Goal: Communication & Community: Answer question/provide support

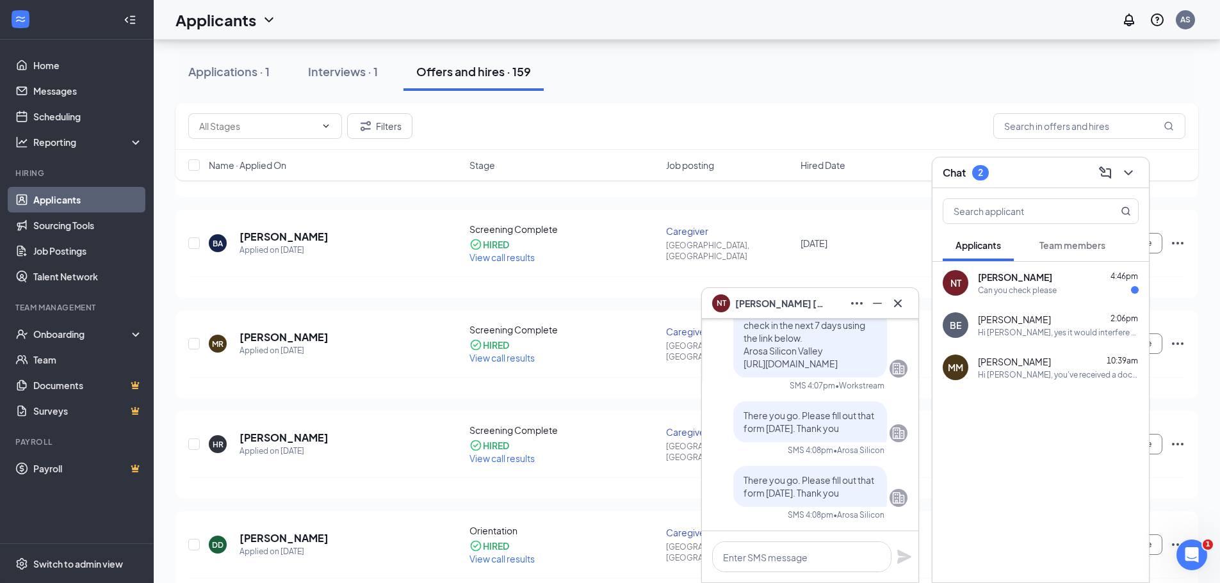
click at [1006, 284] on div "[PERSON_NAME] 4:46pm Can you check please" at bounding box center [1058, 283] width 161 height 25
click at [332, 77] on div "Interviews · 1" at bounding box center [343, 71] width 70 height 16
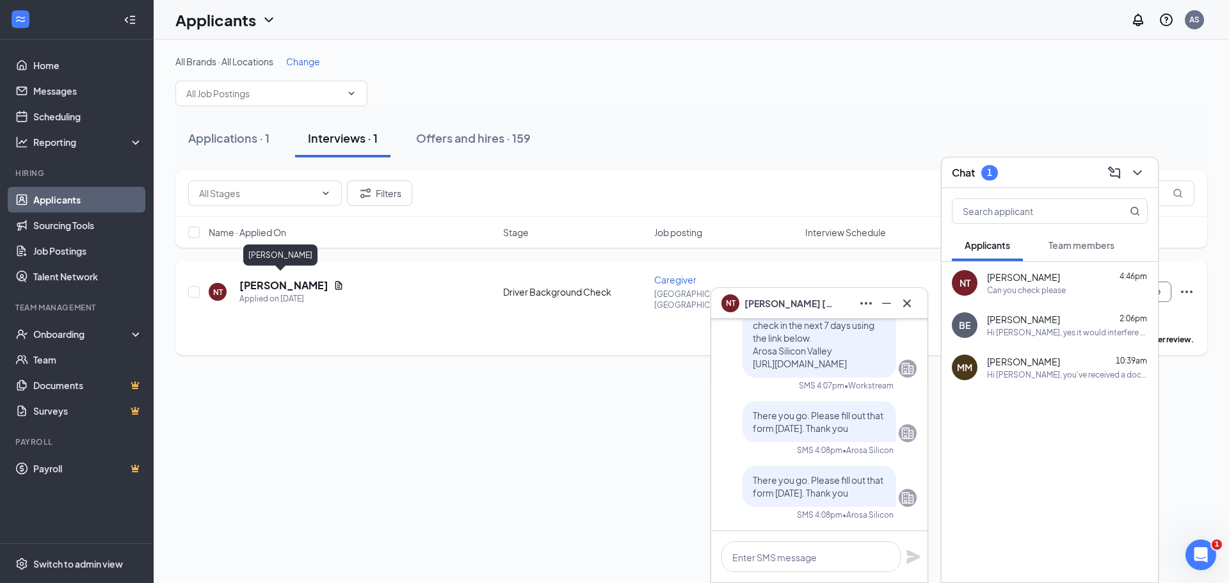
click at [269, 282] on h5 "[PERSON_NAME]" at bounding box center [283, 286] width 89 height 14
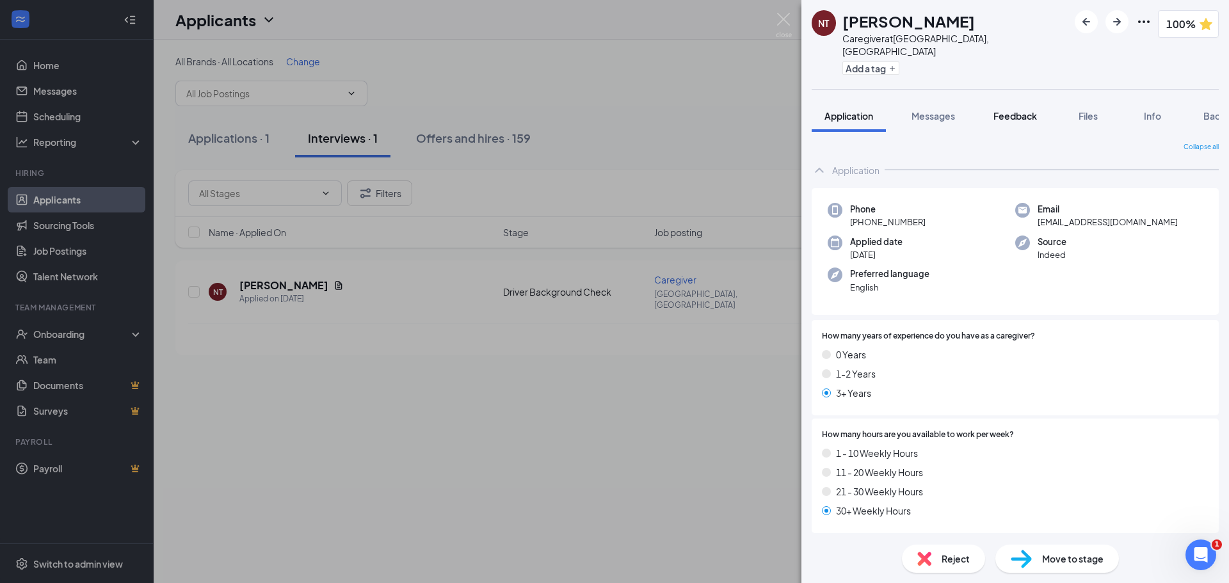
click at [1033, 110] on span "Feedback" at bounding box center [1016, 116] width 44 height 12
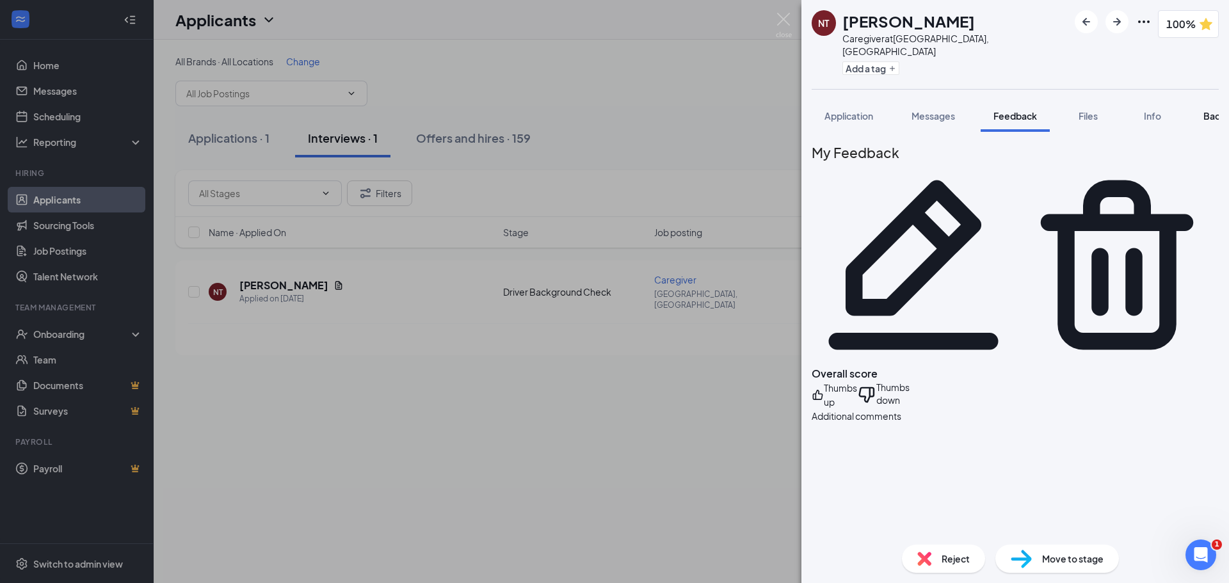
click at [1208, 110] on span "Background" at bounding box center [1230, 116] width 53 height 12
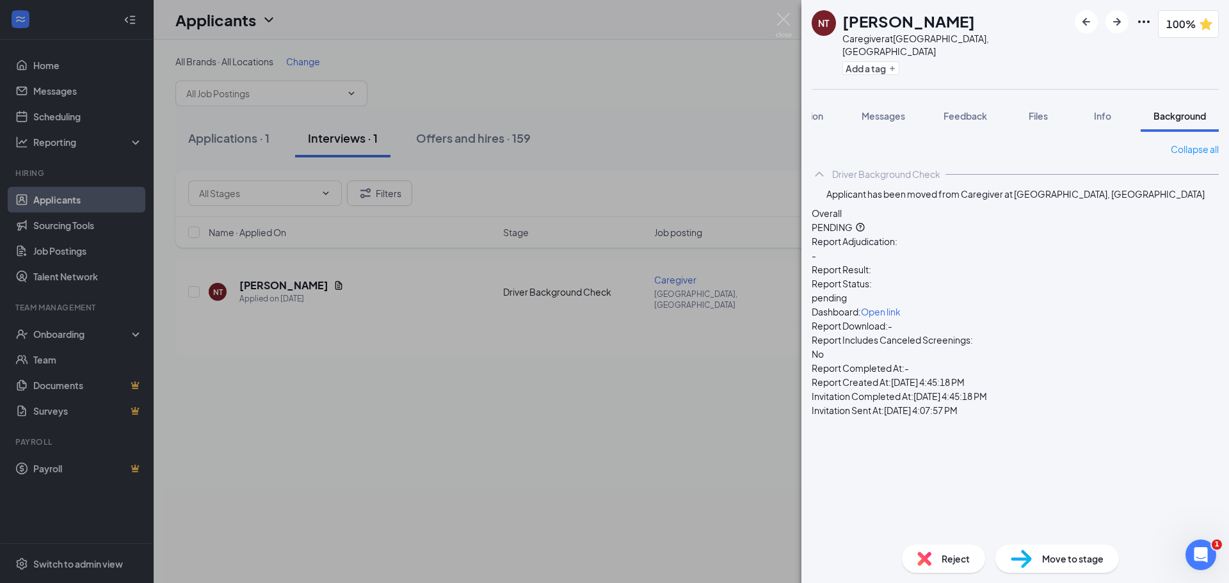
click at [557, 403] on div "NT [PERSON_NAME] Caregiver at [GEOGRAPHIC_DATA], [GEOGRAPHIC_DATA] Add a tag 10…" at bounding box center [614, 291] width 1229 height 583
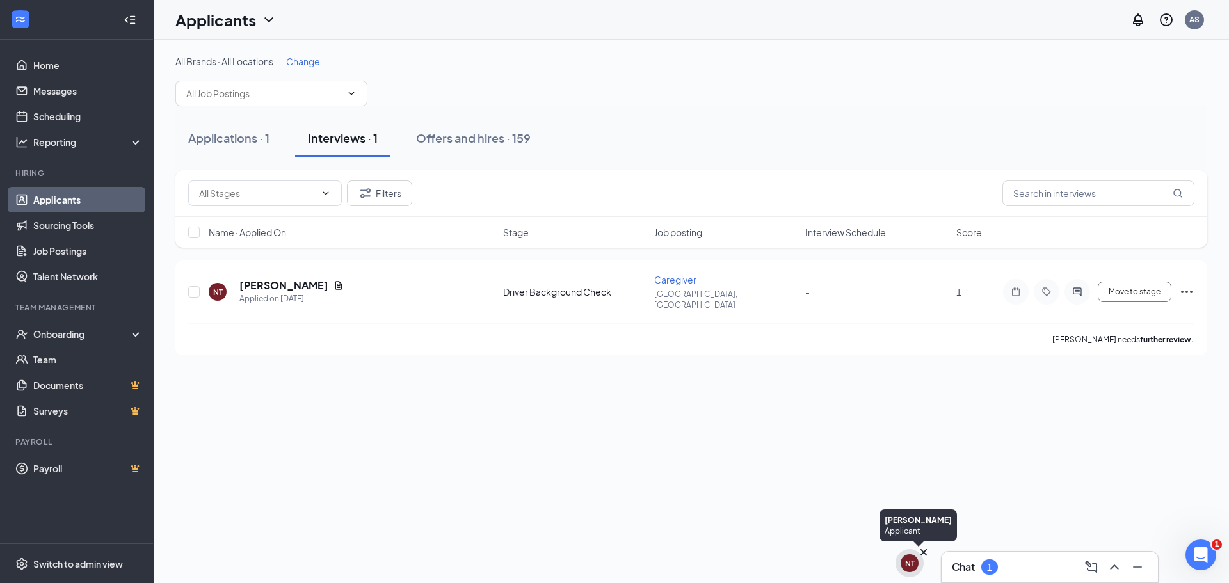
click at [901, 563] on div "NT" at bounding box center [910, 564] width 18 height 18
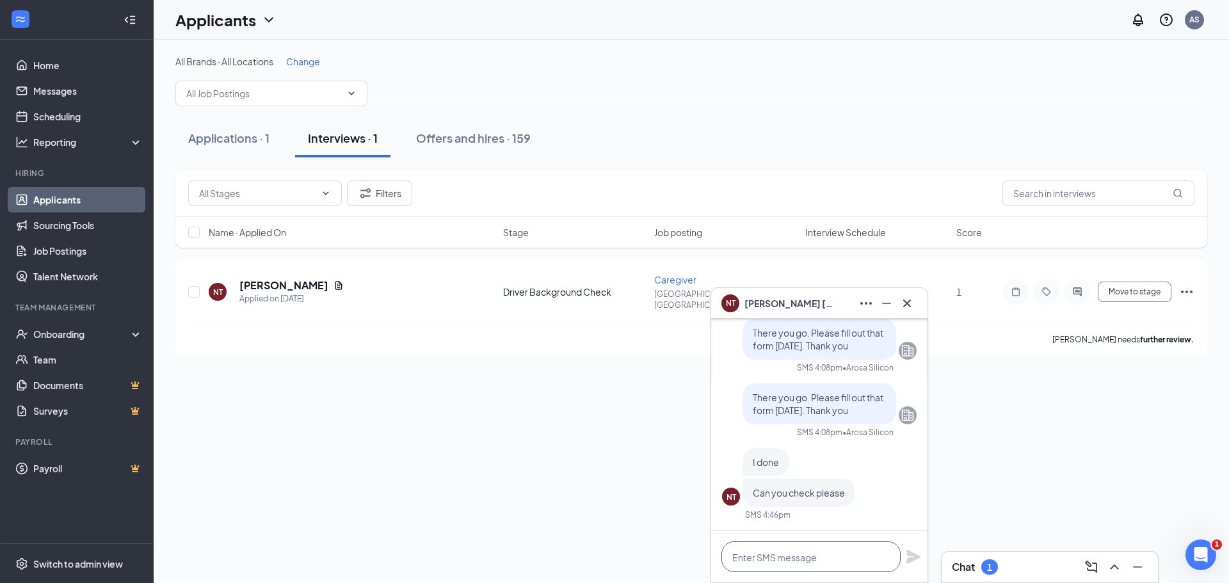
click at [779, 557] on textarea at bounding box center [811, 557] width 179 height 31
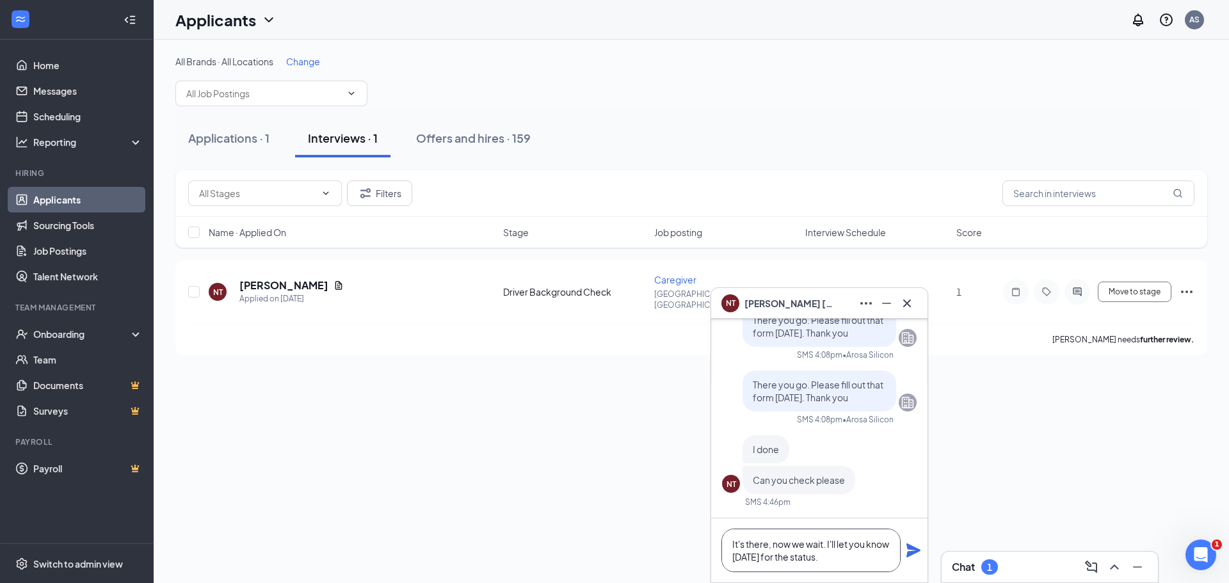
type textarea "It's there, now we wait. I'll let you know [DATE] for the status."
click at [916, 551] on icon "Plane" at bounding box center [914, 551] width 14 height 14
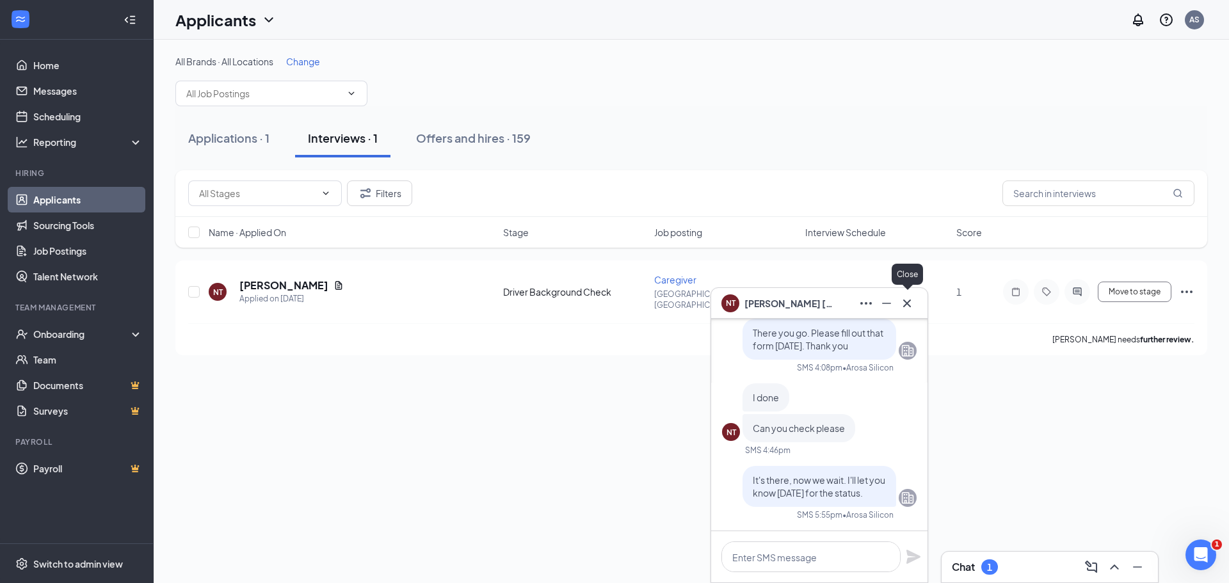
click at [909, 304] on icon "Cross" at bounding box center [907, 303] width 15 height 15
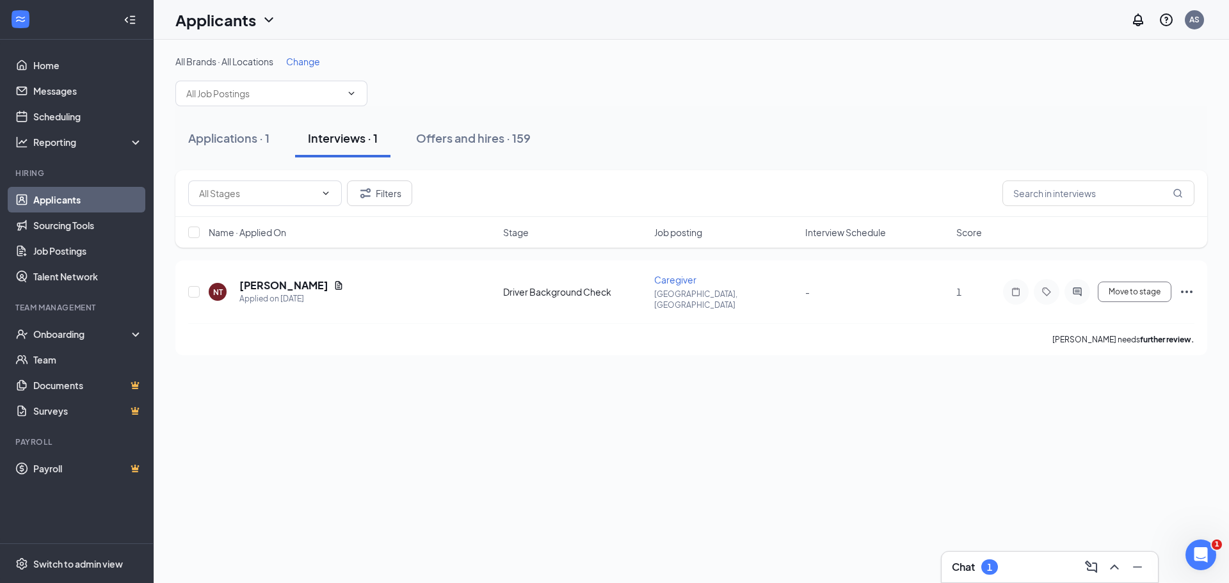
click at [967, 578] on div "Chat 1" at bounding box center [1050, 567] width 216 height 31
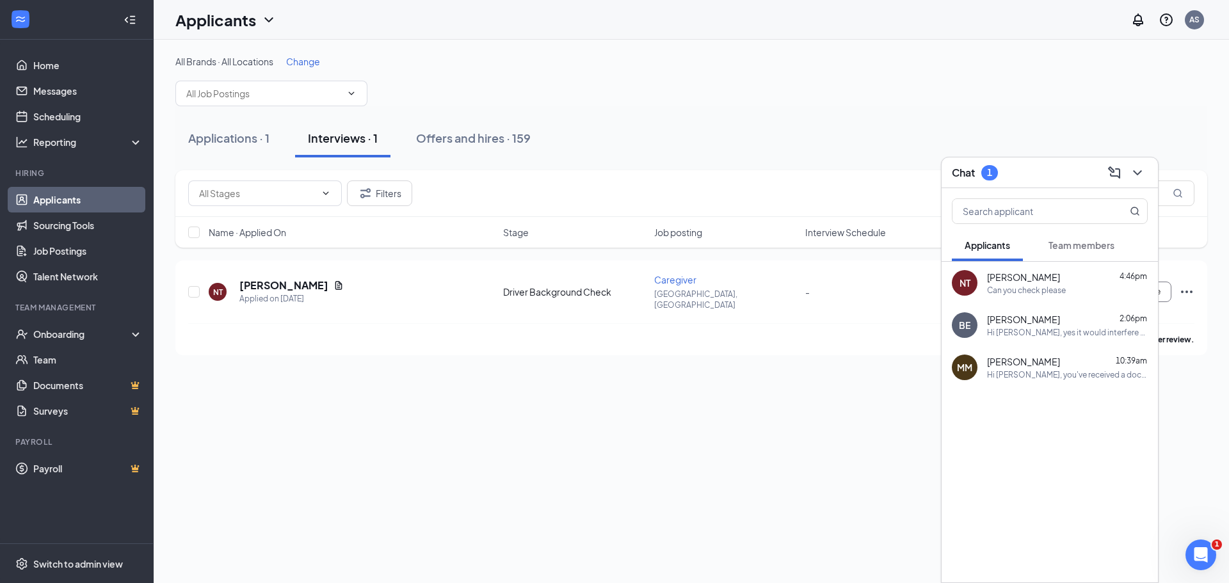
click at [967, 173] on h3 "Chat" at bounding box center [963, 173] width 23 height 14
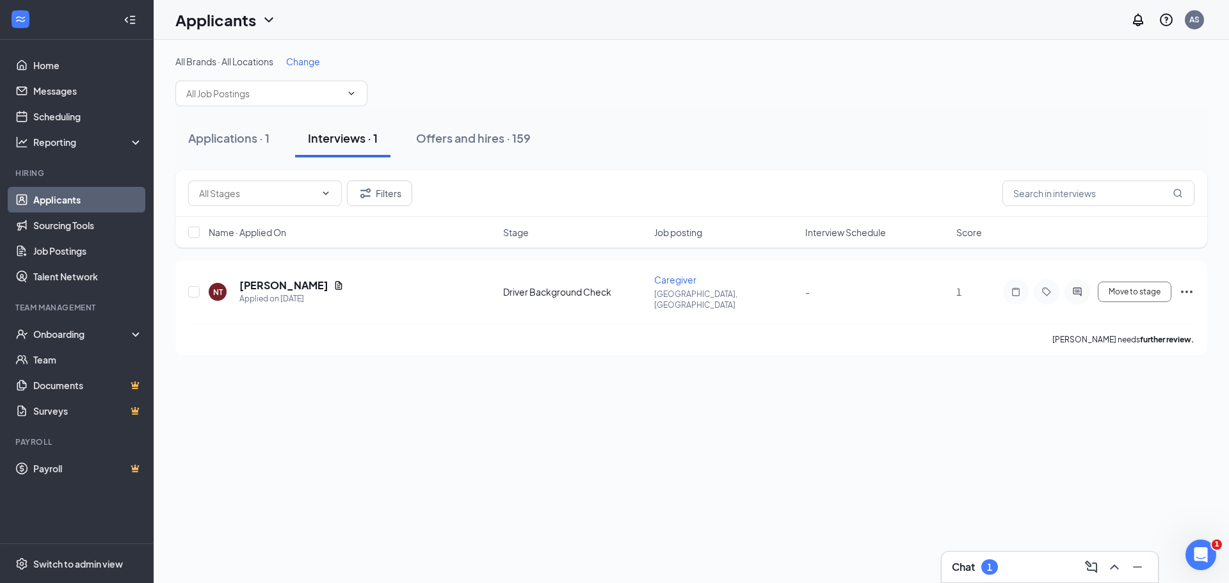
click at [974, 581] on div "Chat 1" at bounding box center [1050, 567] width 216 height 31
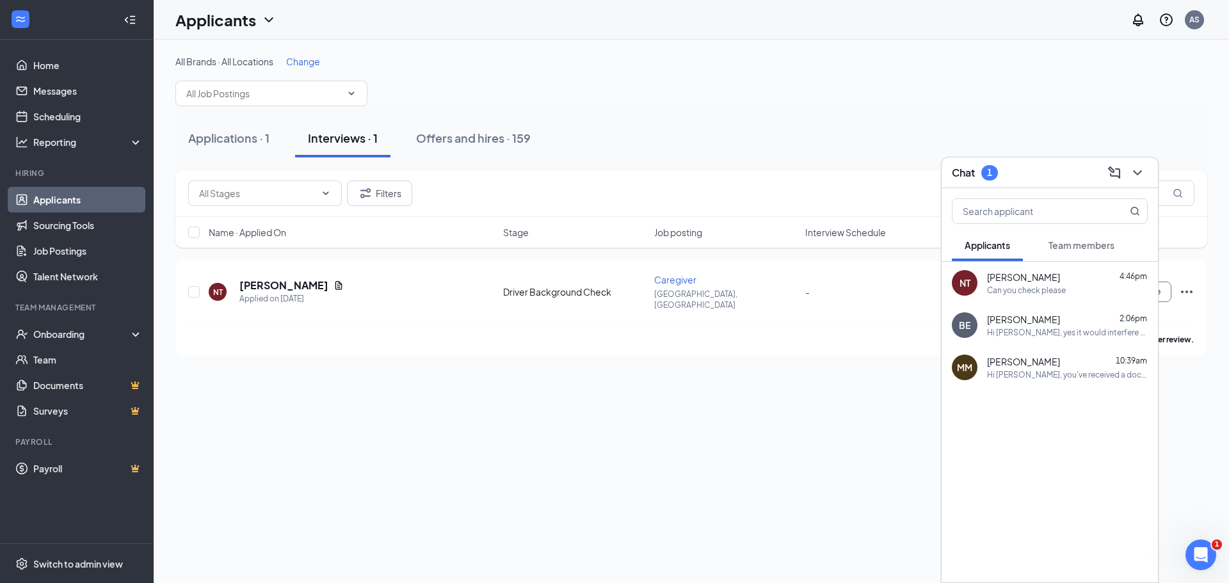
click at [1069, 250] on span "Team members" at bounding box center [1082, 245] width 66 height 12
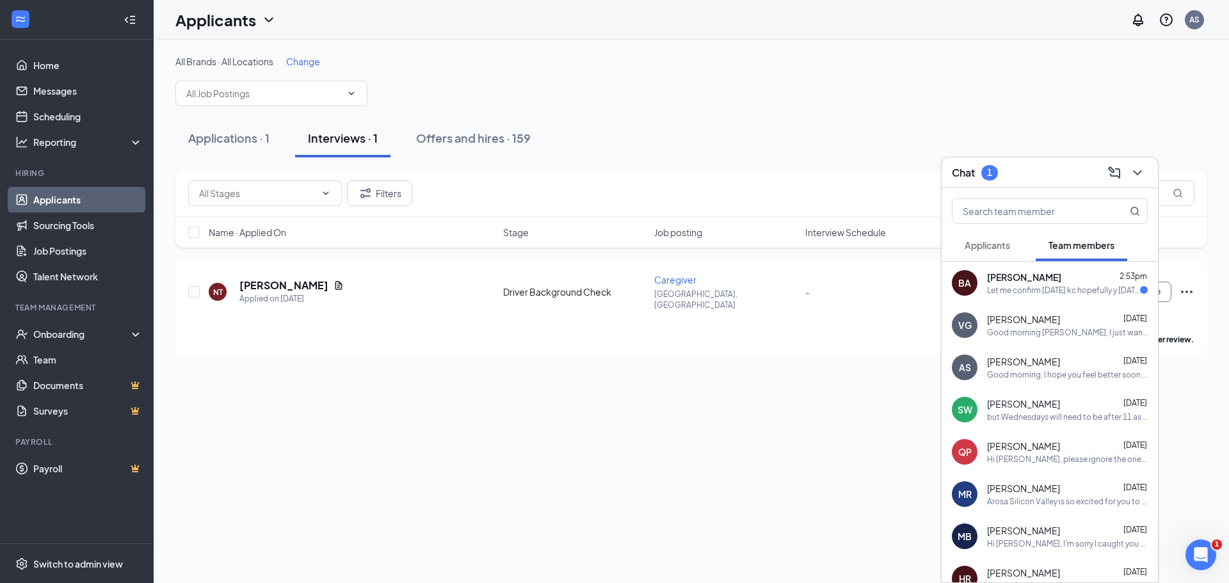
click at [1023, 278] on span "[PERSON_NAME]" at bounding box center [1024, 277] width 74 height 13
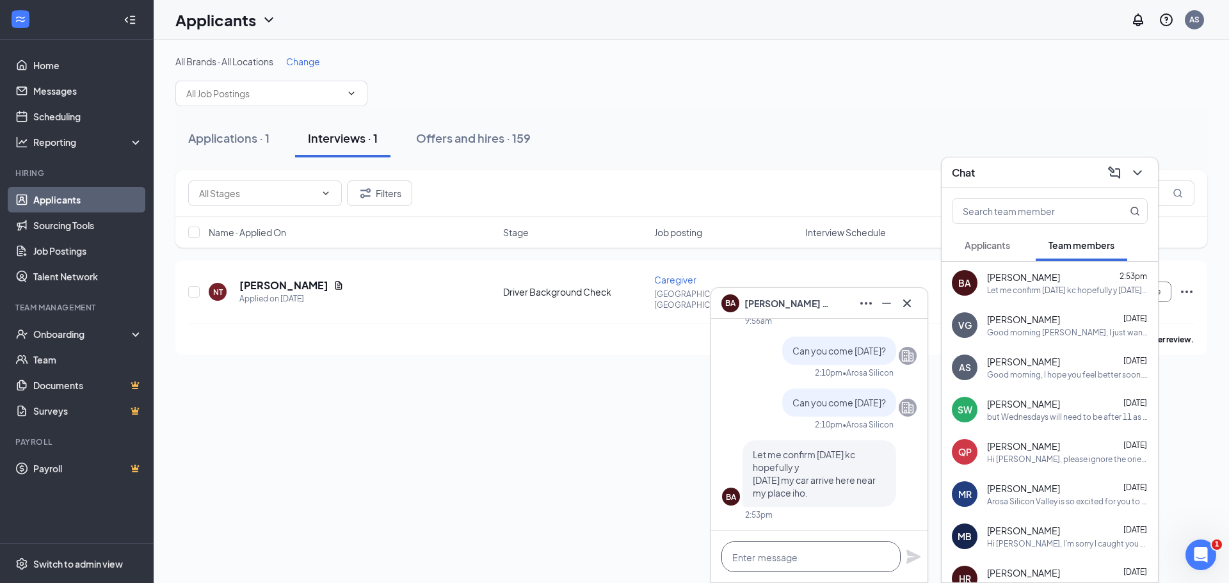
click at [804, 553] on textarea at bounding box center [811, 557] width 179 height 31
drag, startPoint x: 791, startPoint y: 557, endPoint x: 729, endPoint y: 555, distance: 61.5
click at [729, 555] on textarea "Okay" at bounding box center [811, 557] width 179 height 31
type textarea "A"
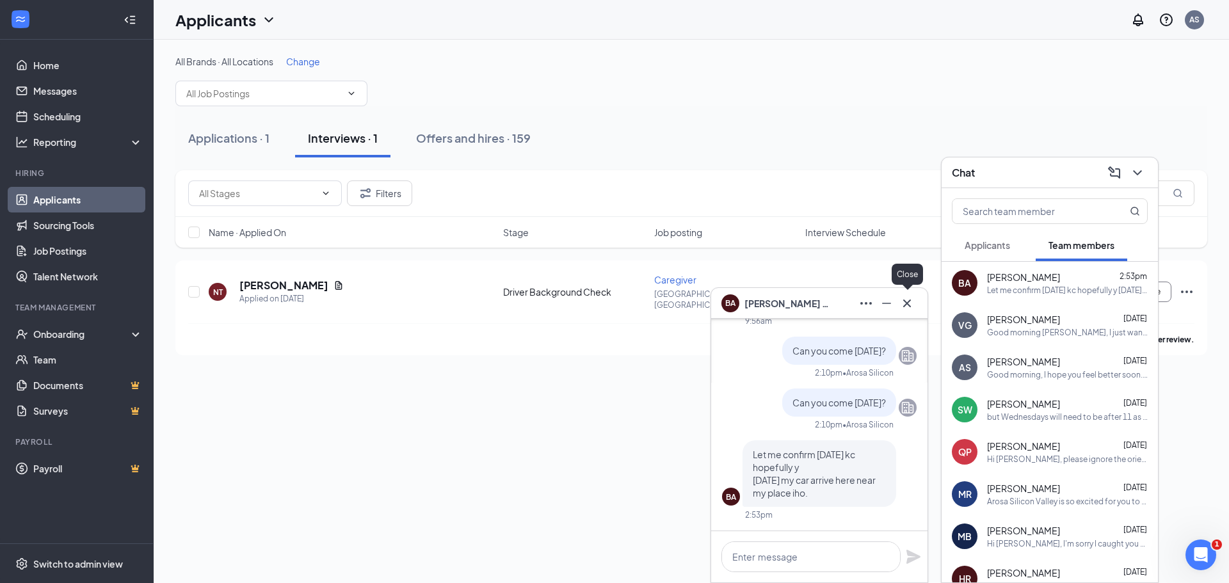
click at [912, 302] on icon "Cross" at bounding box center [907, 303] width 15 height 15
